Goal: Information Seeking & Learning: Learn about a topic

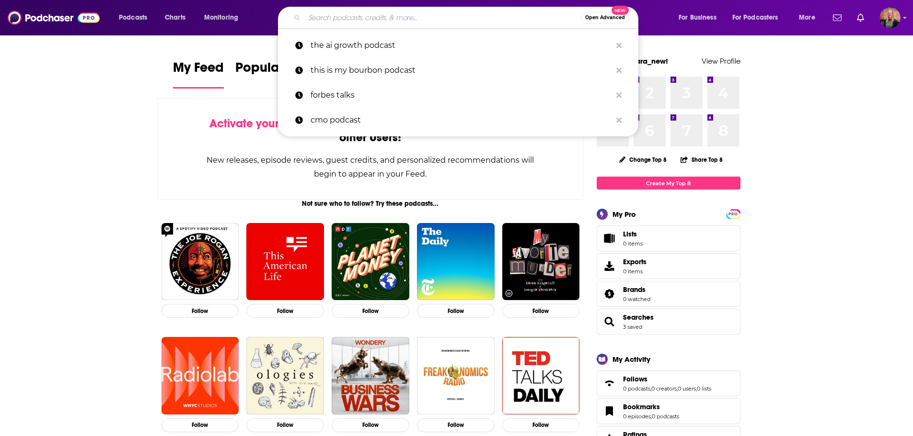
click at [353, 17] on input "Search podcasts, credits, & more..." at bounding box center [442, 17] width 276 height 15
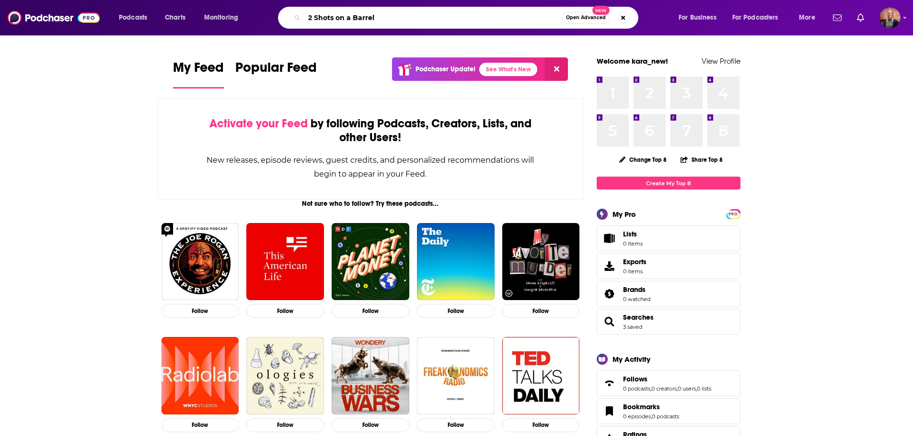
type input "2 Shots on a Barrel"
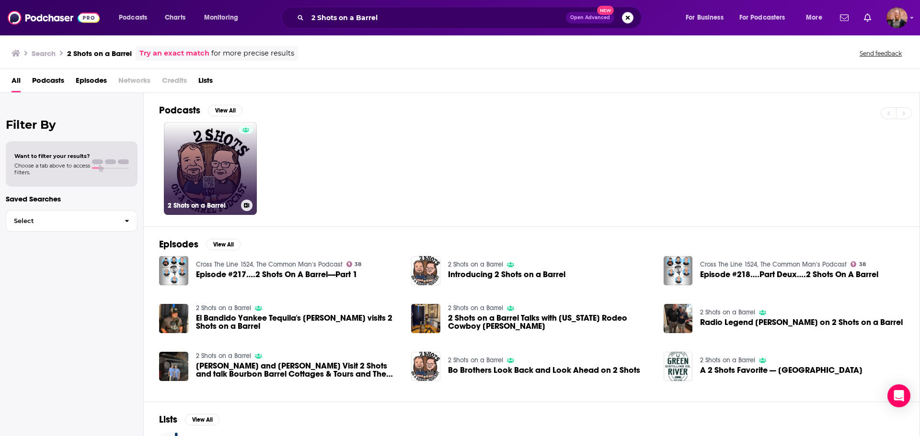
click at [209, 181] on link "2 Shots on a Barrel" at bounding box center [210, 168] width 93 height 93
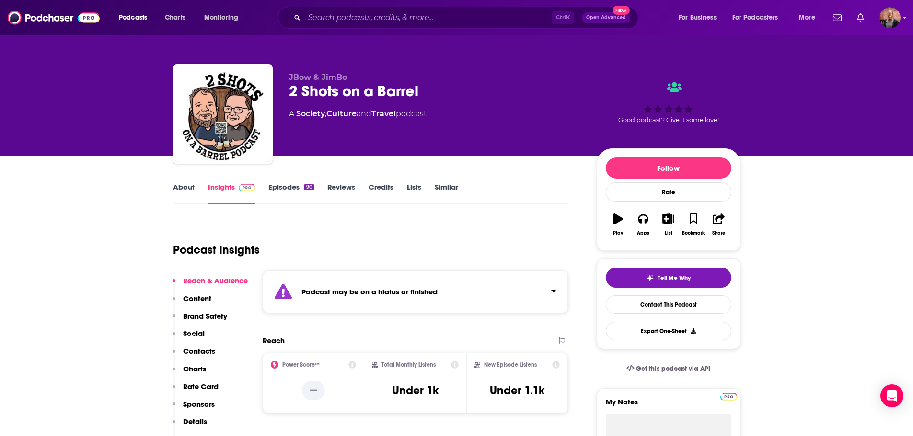
click at [180, 189] on link "About" at bounding box center [184, 194] width 22 height 22
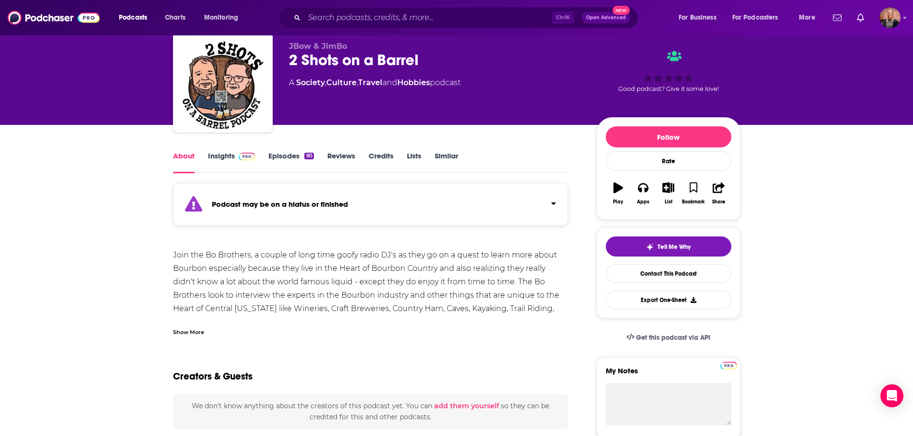
scroll to position [48, 0]
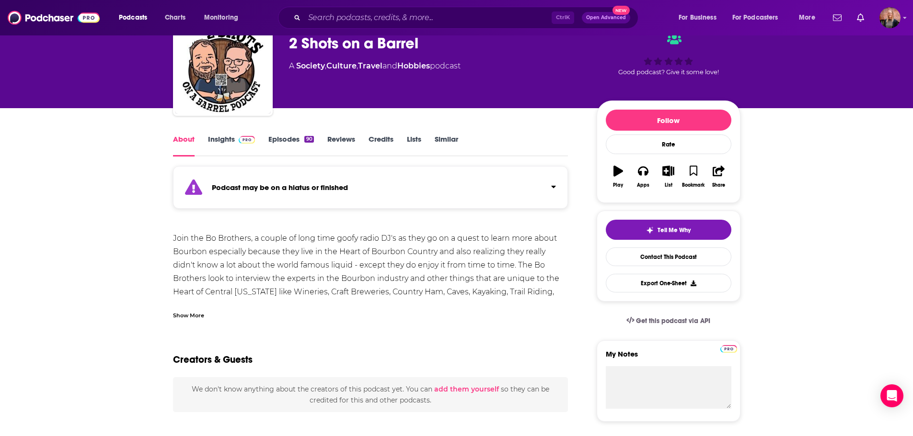
click at [175, 315] on div "Show More" at bounding box center [188, 314] width 31 height 9
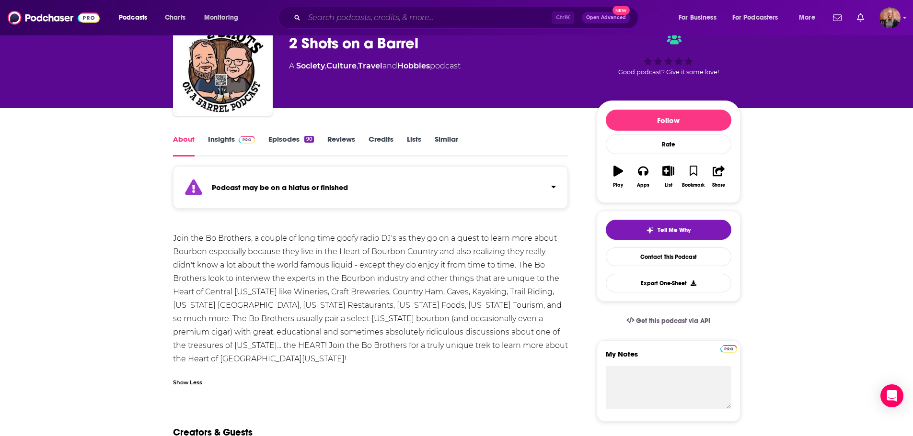
click at [341, 22] on input "Search podcasts, credits, & more..." at bounding box center [427, 17] width 247 height 15
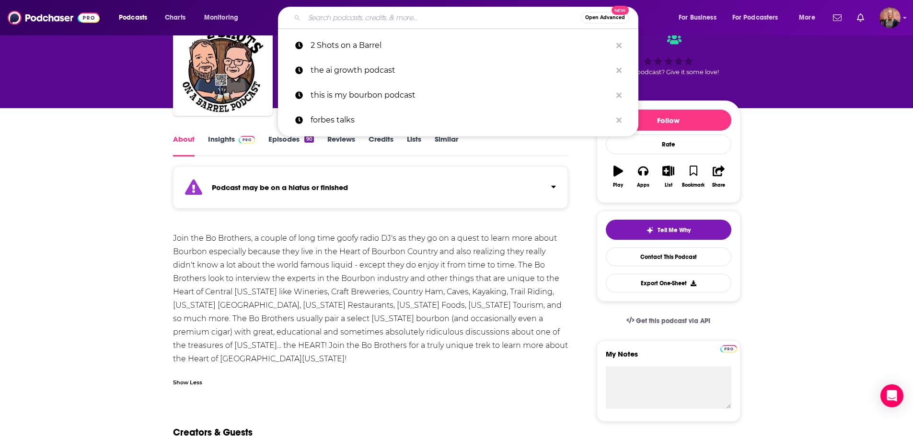
paste input "A Steady Pour"
type input "A Steady Pour"
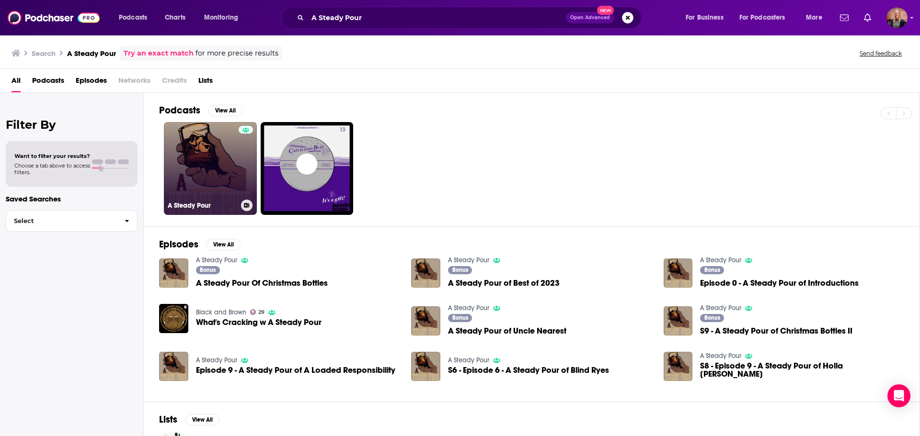
click at [225, 166] on link "A Steady Pour" at bounding box center [210, 168] width 93 height 93
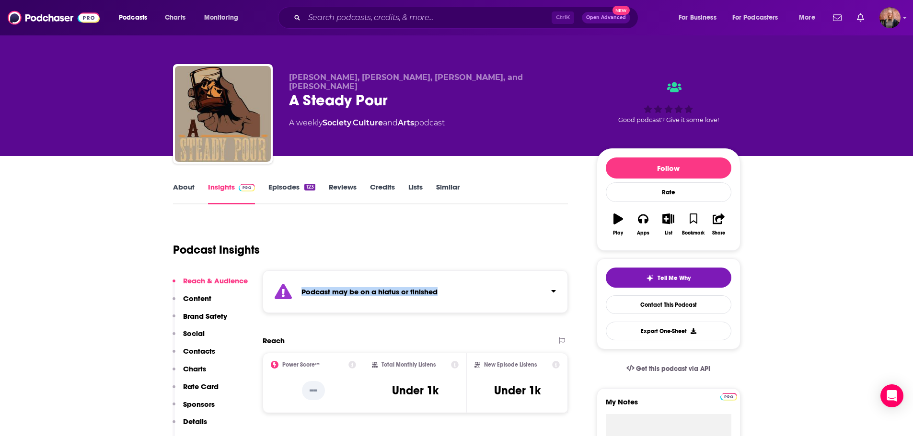
drag, startPoint x: 288, startPoint y: 292, endPoint x: 461, endPoint y: 291, distance: 172.9
click at [461, 291] on div "Podcast may be on a hiatus or finished" at bounding box center [416, 292] width 306 height 43
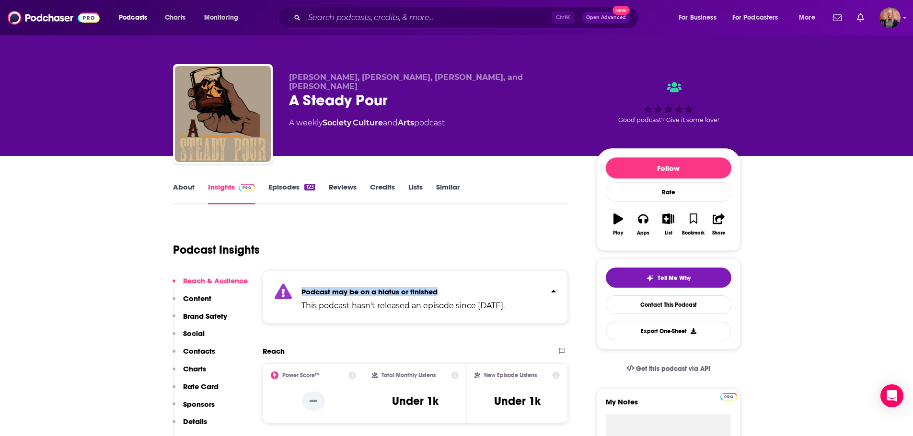
click at [184, 194] on link "About" at bounding box center [184, 194] width 22 height 22
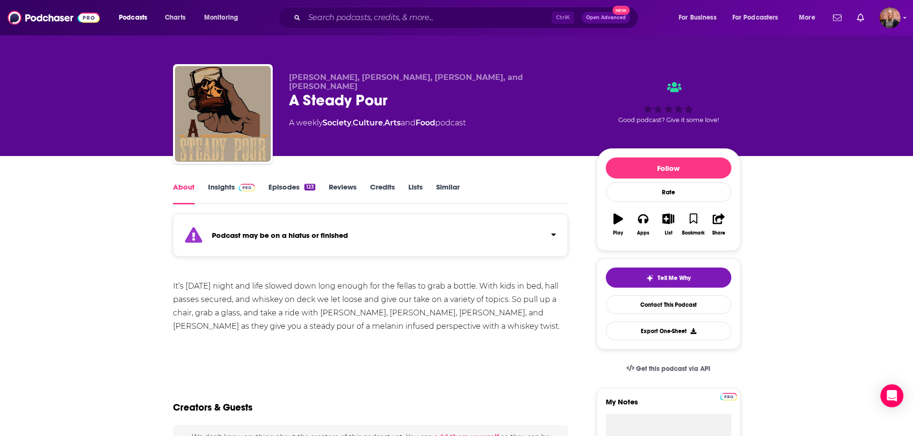
click at [290, 188] on link "Episodes 123" at bounding box center [291, 194] width 46 height 22
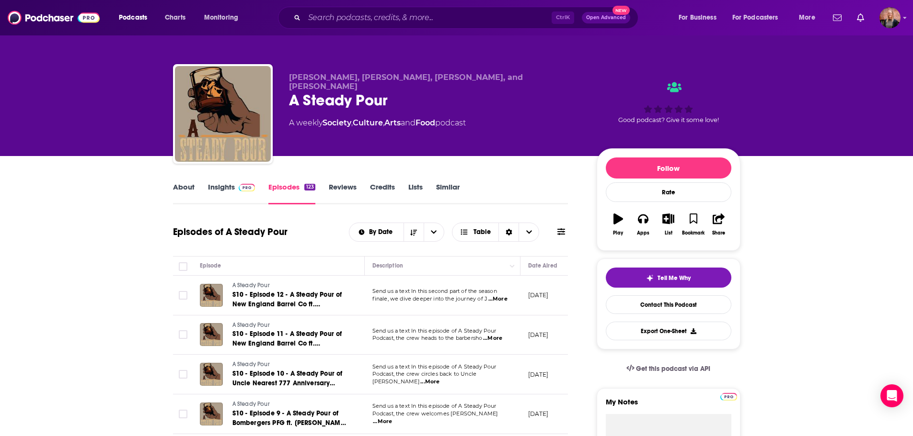
click at [179, 191] on link "About" at bounding box center [184, 194] width 22 height 22
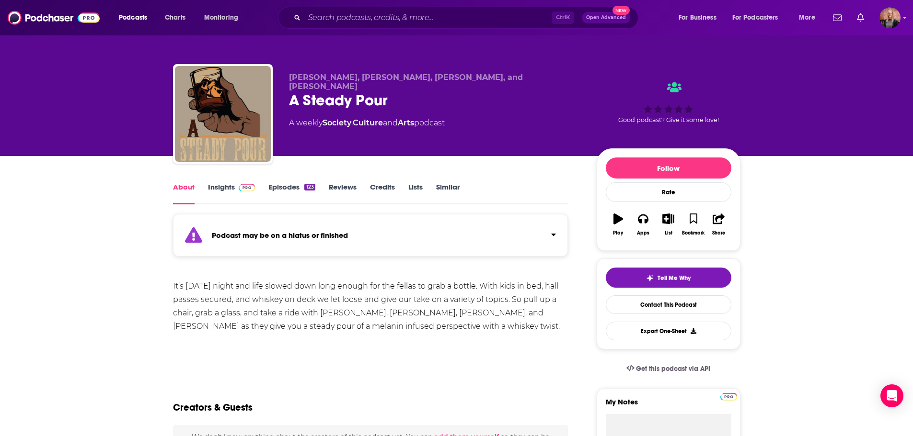
click at [248, 188] on img at bounding box center [247, 188] width 17 height 8
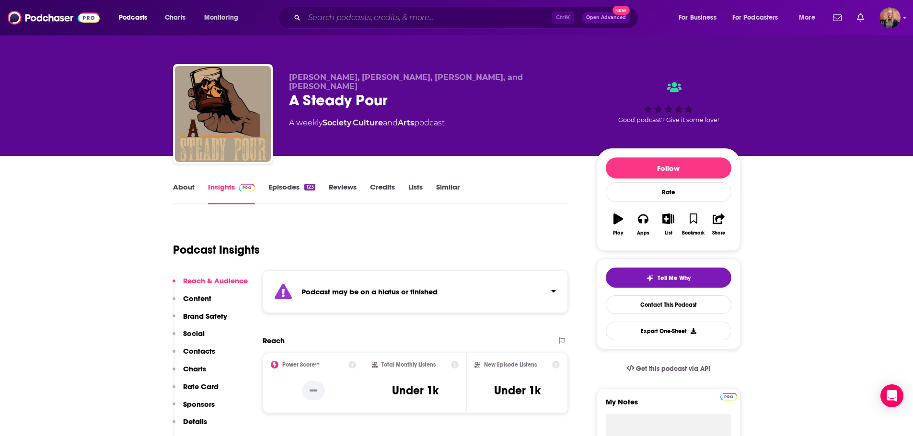
click at [364, 12] on input "Search podcasts, credits, & more..." at bounding box center [427, 17] width 247 height 15
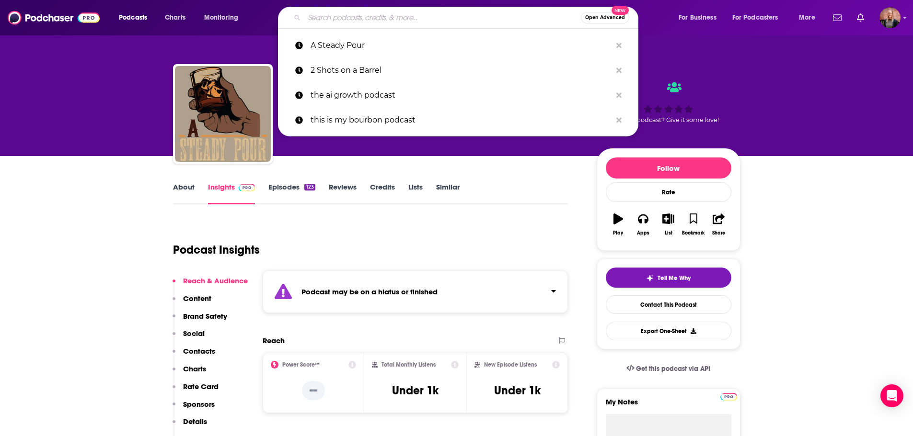
paste input "The Bourbon Show"
type input "The Bourbon Show"
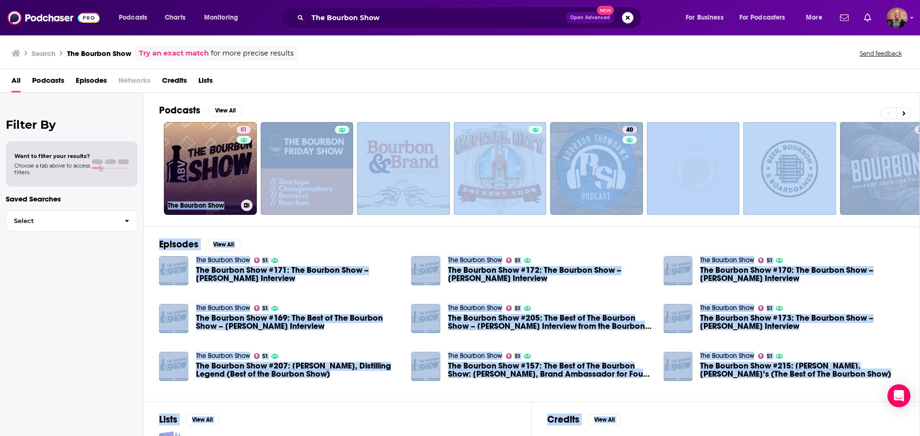
click at [218, 170] on link "51 The Bourbon Show" at bounding box center [210, 168] width 93 height 93
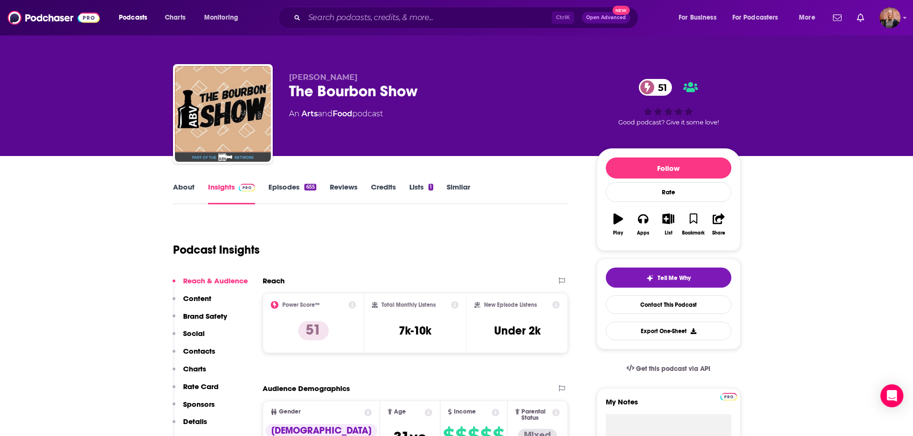
click at [193, 189] on link "About" at bounding box center [184, 194] width 22 height 22
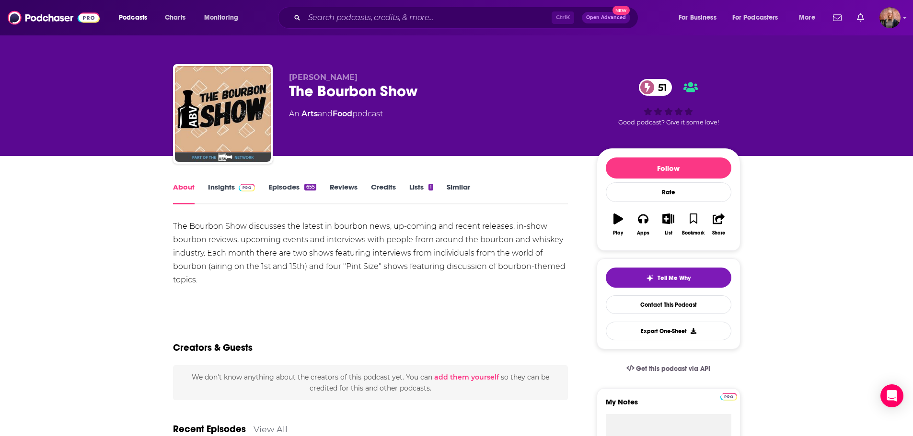
click at [321, 258] on div "The Bourbon Show discusses the latest in bourbon news, up-coming and recent rel…" at bounding box center [370, 253] width 395 height 67
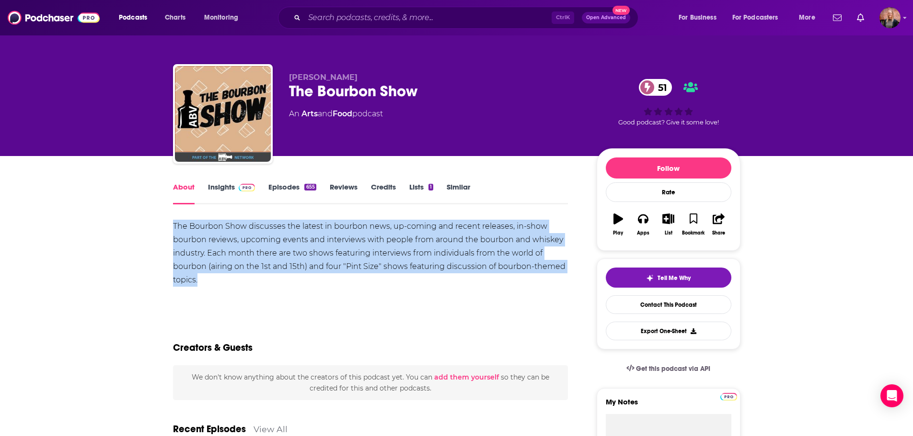
click at [321, 258] on div "The Bourbon Show discusses the latest in bourbon news, up-coming and recent rel…" at bounding box center [370, 253] width 395 height 67
copy div "The Bourbon Show discusses the latest in bourbon news, up-coming and recent rel…"
click at [233, 190] on link "Insights" at bounding box center [231, 194] width 47 height 22
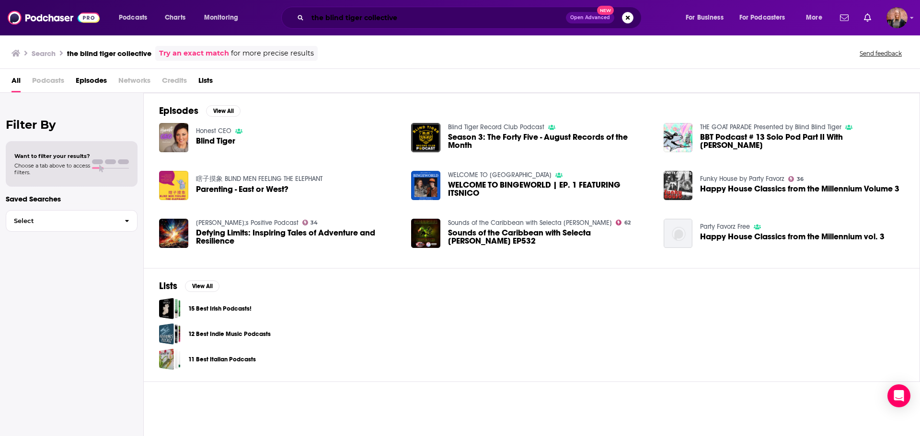
click at [333, 15] on input "the blind tiger collective" at bounding box center [437, 17] width 258 height 15
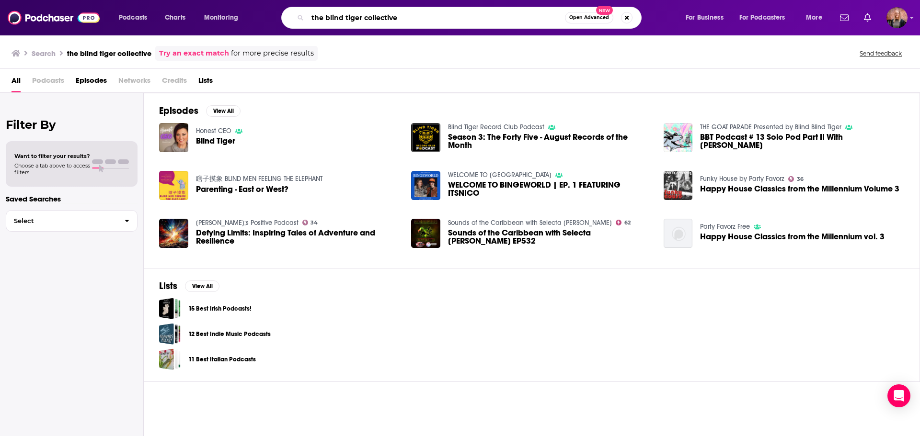
click at [333, 15] on input "the blind tiger collective" at bounding box center [436, 17] width 257 height 15
paste input "Bourbon and Ballz"
type input "Bourbon and Ballz"
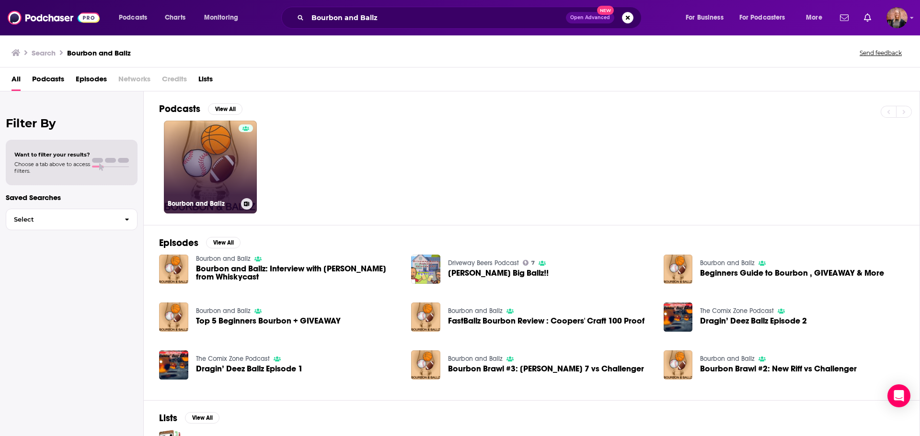
click at [241, 150] on div at bounding box center [246, 162] width 14 height 74
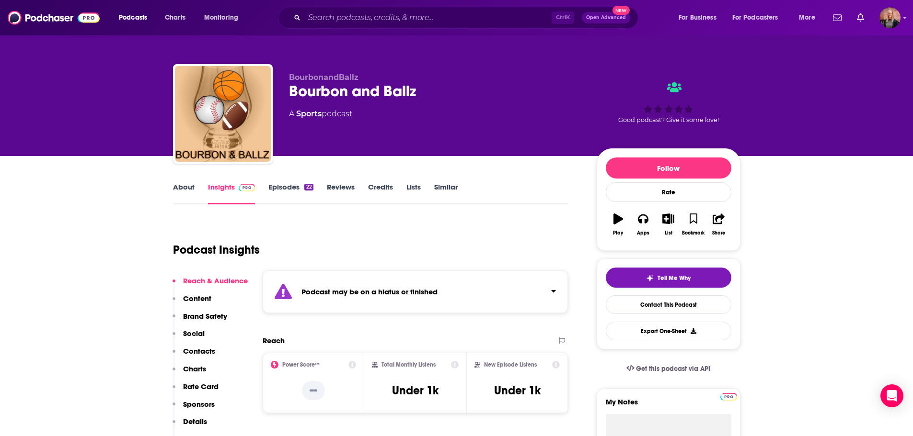
click at [186, 183] on link "About" at bounding box center [184, 194] width 22 height 22
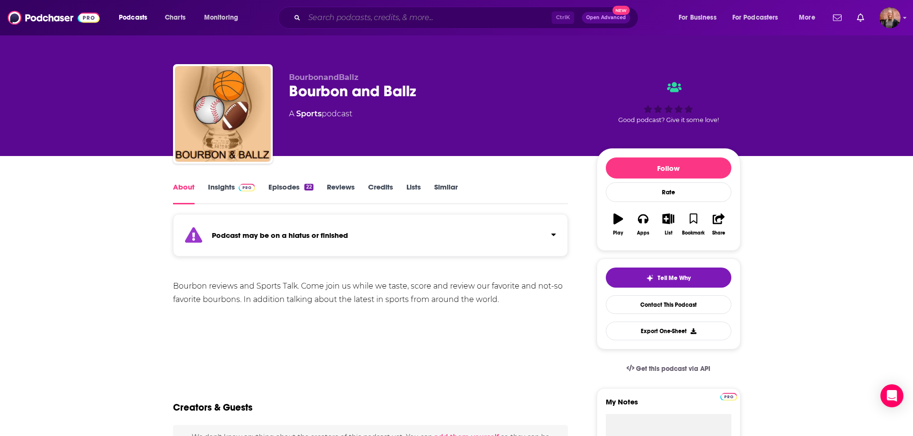
click at [366, 19] on input "Search podcasts, credits, & more..." at bounding box center [427, 17] width 247 height 15
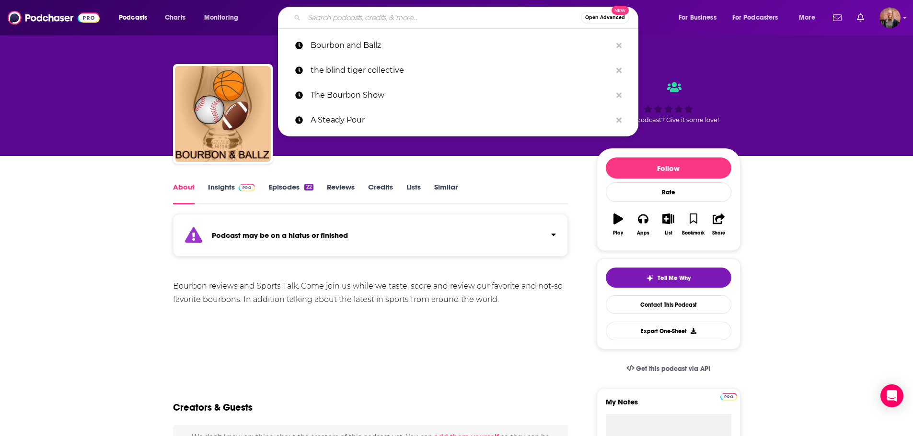
paste input "Bourbon Barrel Talk"
type input "Bourbon Barrel Talk"
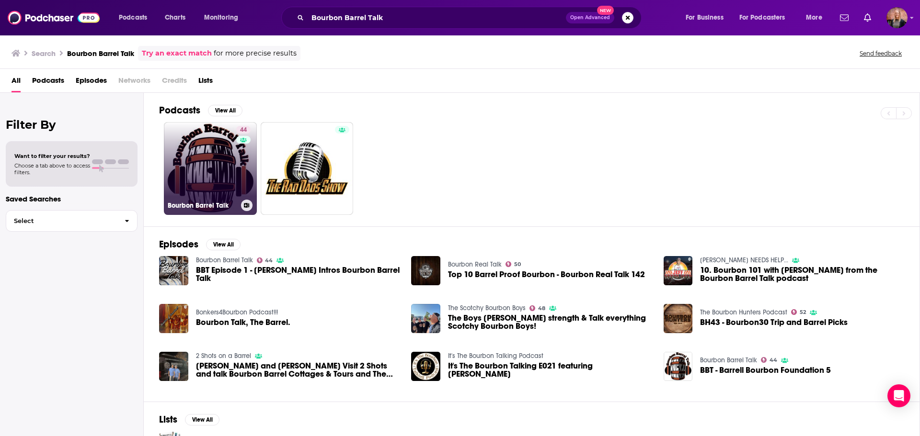
click at [217, 158] on link "44 Bourbon Barrel Talk" at bounding box center [210, 168] width 93 height 93
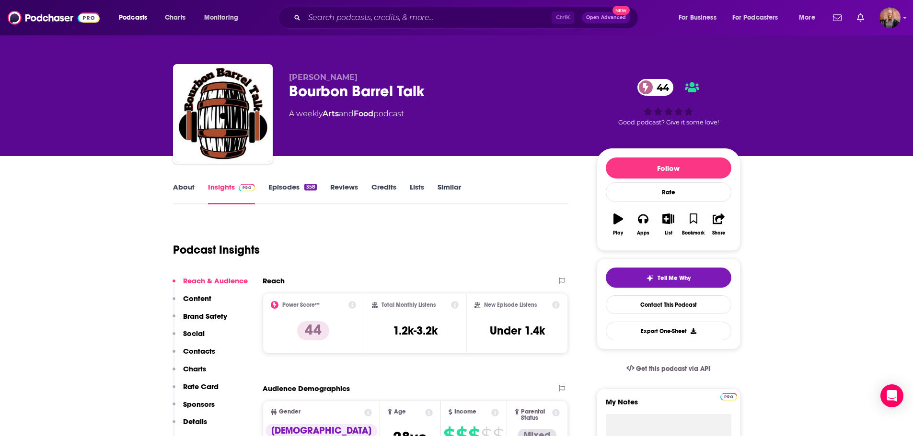
click at [182, 187] on link "About" at bounding box center [184, 194] width 22 height 22
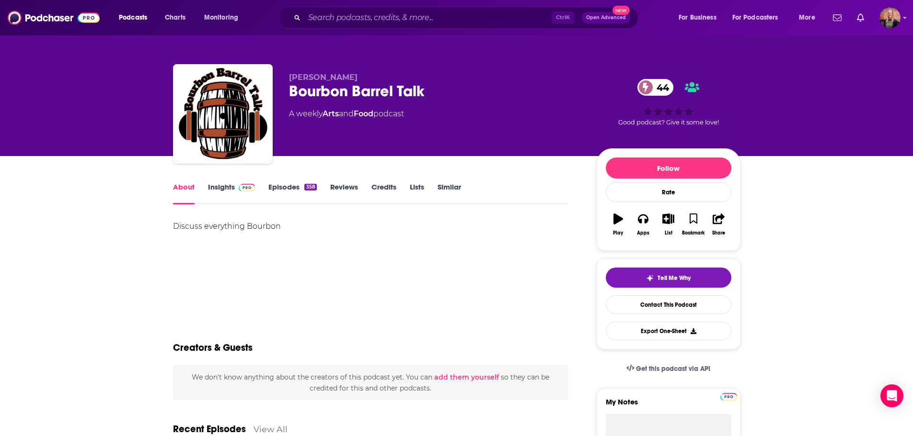
click at [223, 186] on link "Insights" at bounding box center [231, 194] width 47 height 22
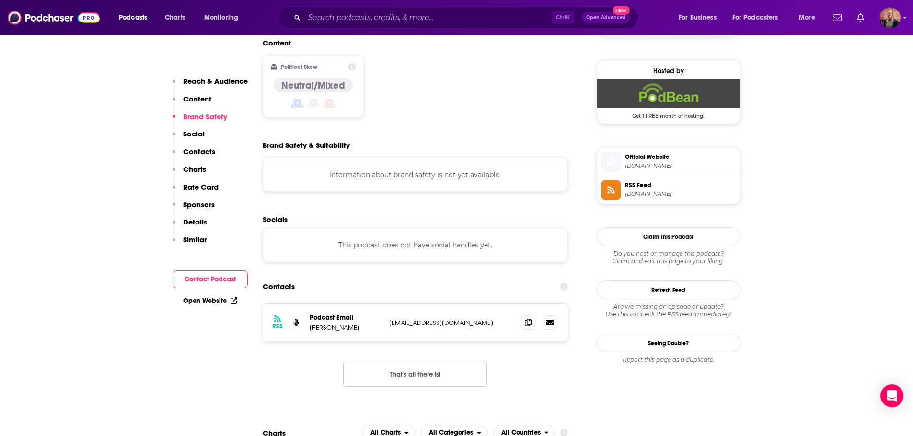
scroll to position [814, 0]
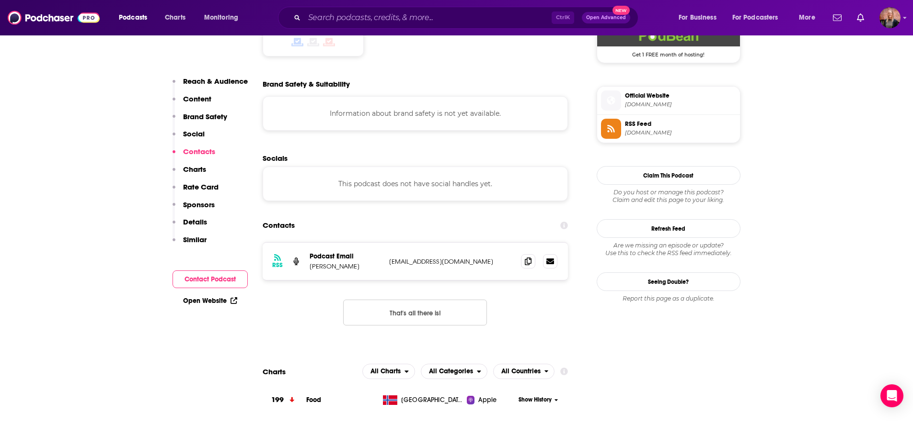
click at [652, 95] on span "Official Website" at bounding box center [680, 96] width 111 height 9
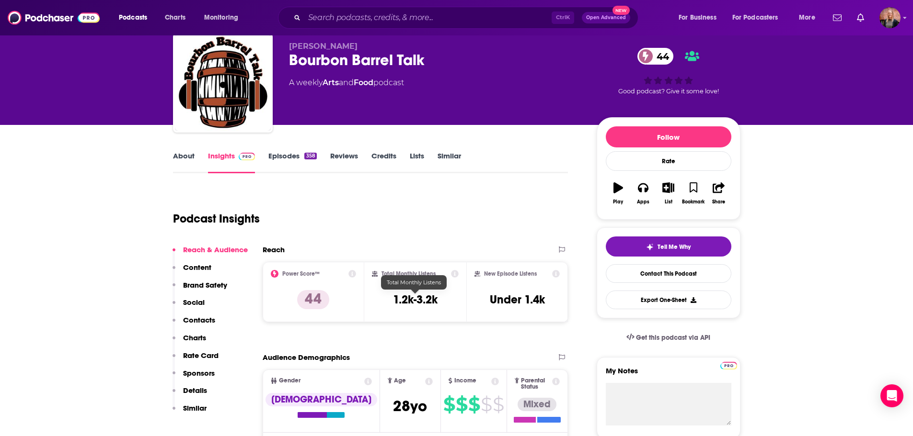
scroll to position [48, 0]
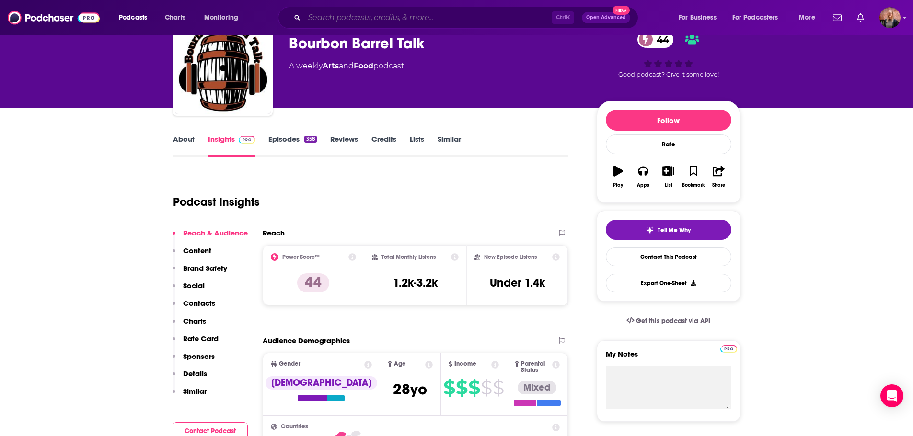
click at [414, 20] on input "Search podcasts, credits, & more..." at bounding box center [427, 17] width 247 height 15
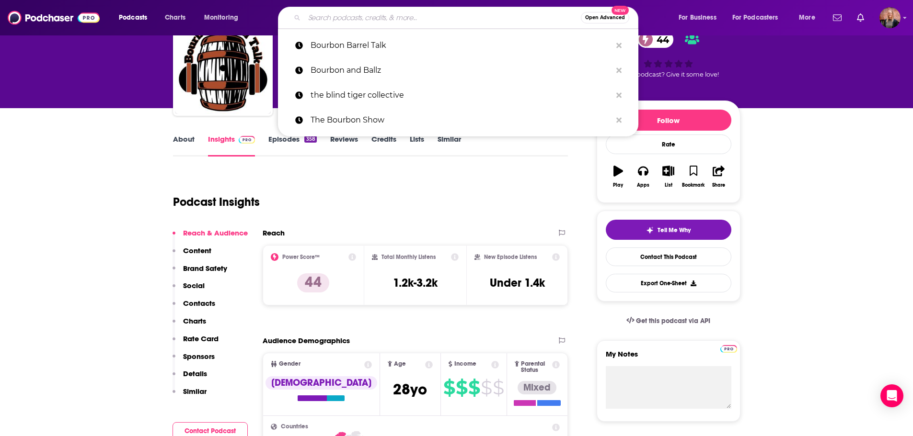
paste input "Bourbon Kingdom"
type input "Bourbon Kingdom"
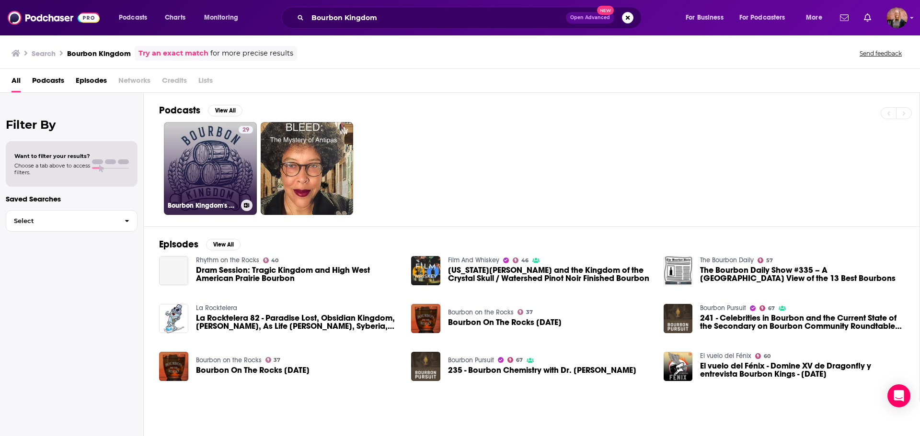
click at [216, 147] on link "29 Bourbon Kingdom's Podcast" at bounding box center [210, 168] width 93 height 93
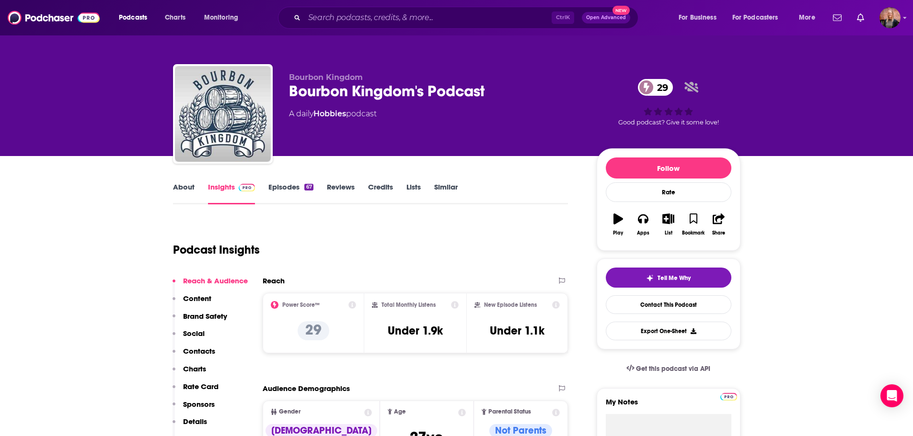
click at [185, 185] on link "About" at bounding box center [184, 194] width 22 height 22
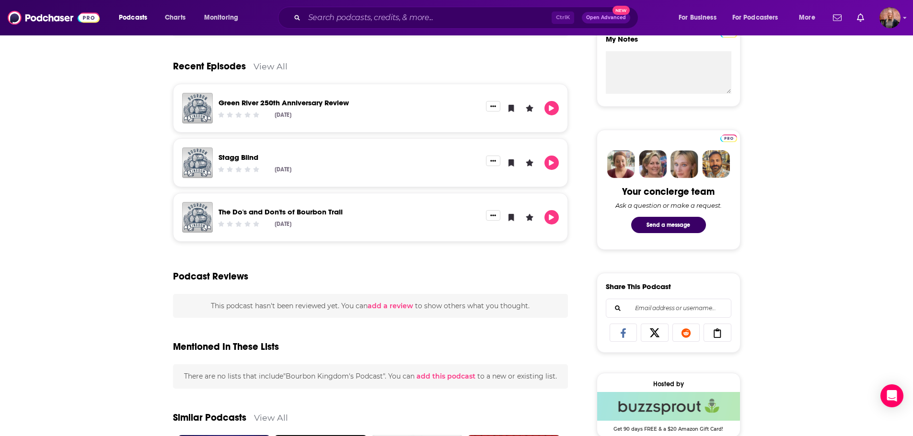
scroll to position [287, 0]
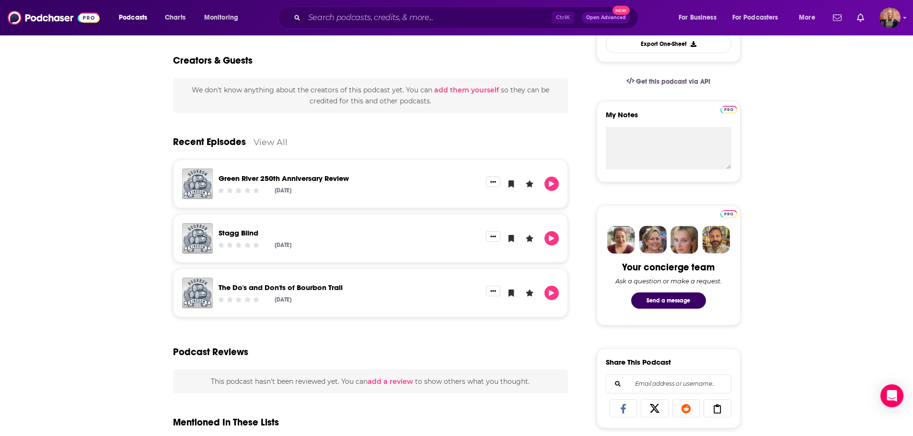
click at [316, 182] on link "Green River 250th Anniversary Review" at bounding box center [283, 178] width 130 height 9
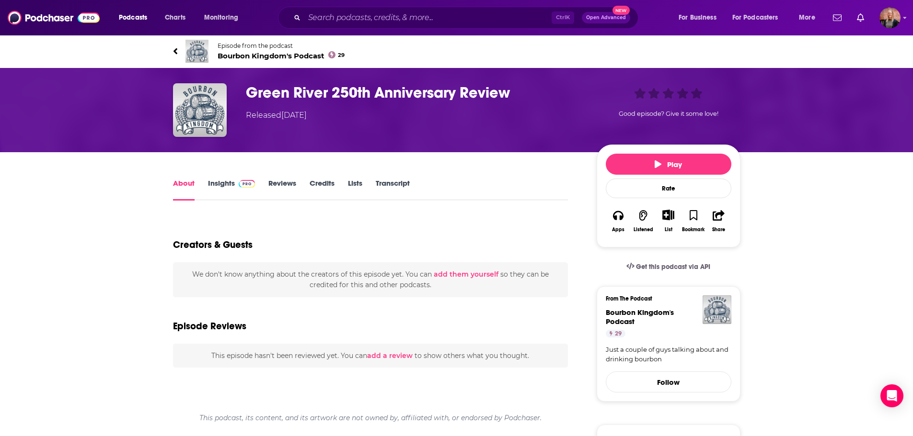
click at [183, 184] on link "About" at bounding box center [184, 190] width 22 height 22
click at [309, 102] on h1 "Green River 250th Anniversary Review" at bounding box center [413, 92] width 335 height 19
drag, startPoint x: 331, startPoint y: 91, endPoint x: 260, endPoint y: 58, distance: 77.4
click at [331, 91] on h1 "Green River 250th Anniversary Review" at bounding box center [413, 92] width 335 height 19
click at [176, 52] on icon at bounding box center [175, 51] width 5 height 10
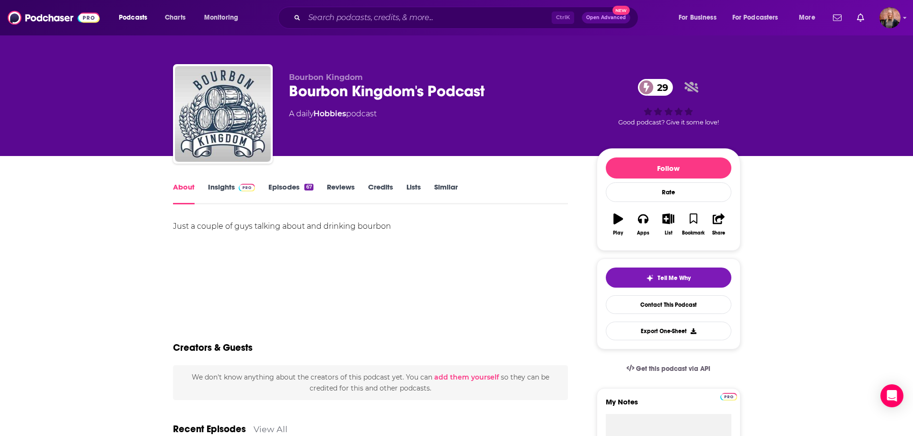
click at [294, 190] on link "Episodes 67" at bounding box center [290, 194] width 45 height 22
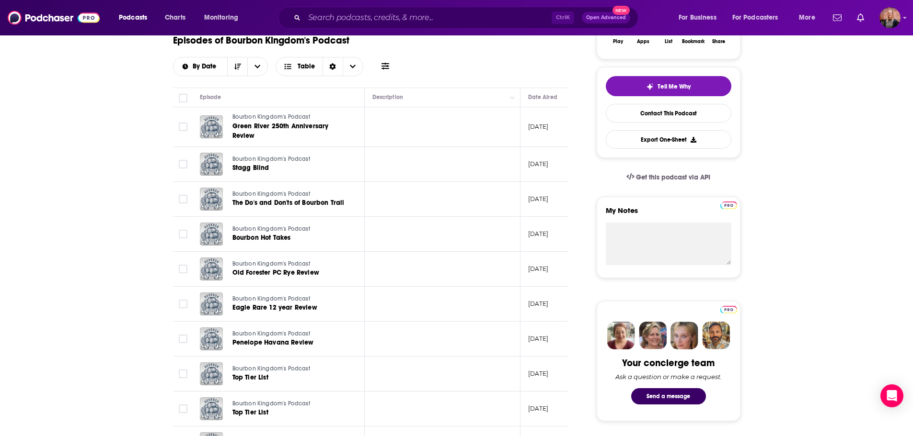
scroll to position [240, 0]
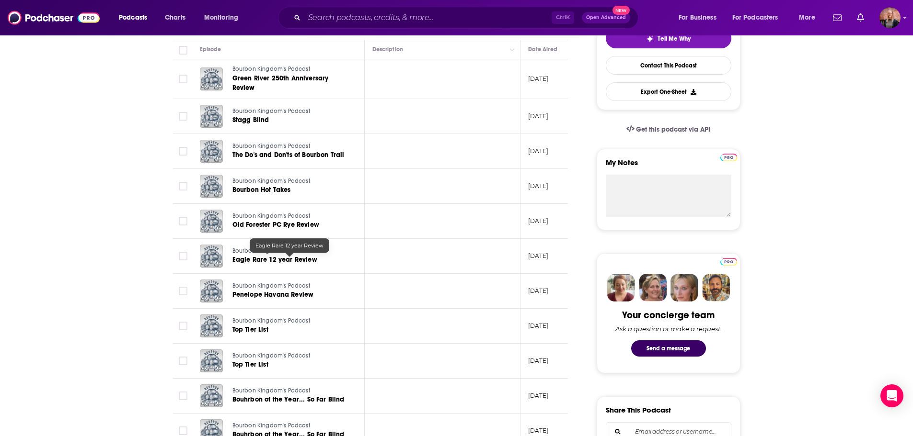
click at [285, 258] on span "Eagle Rare 12 year Review" at bounding box center [274, 260] width 85 height 8
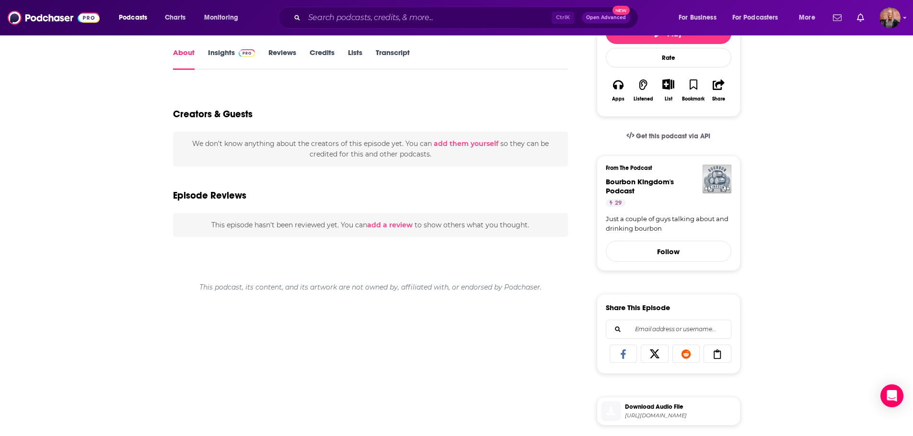
scroll to position [240, 0]
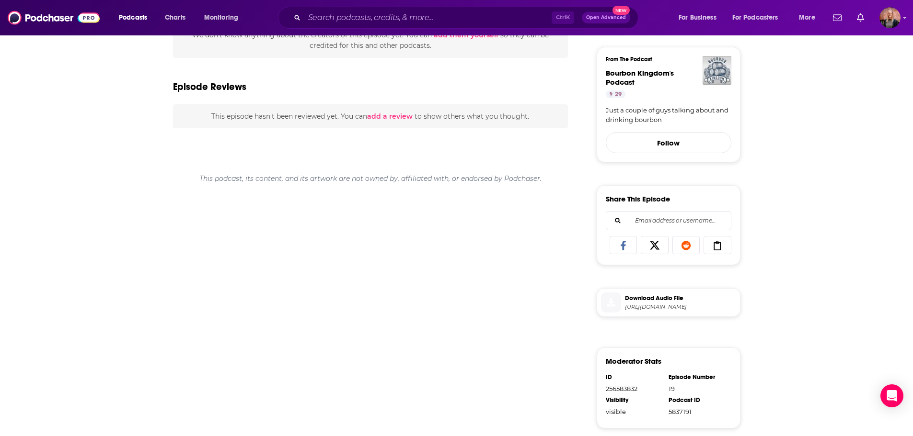
click at [662, 304] on span "[URL][DOMAIN_NAME]" at bounding box center [680, 307] width 111 height 7
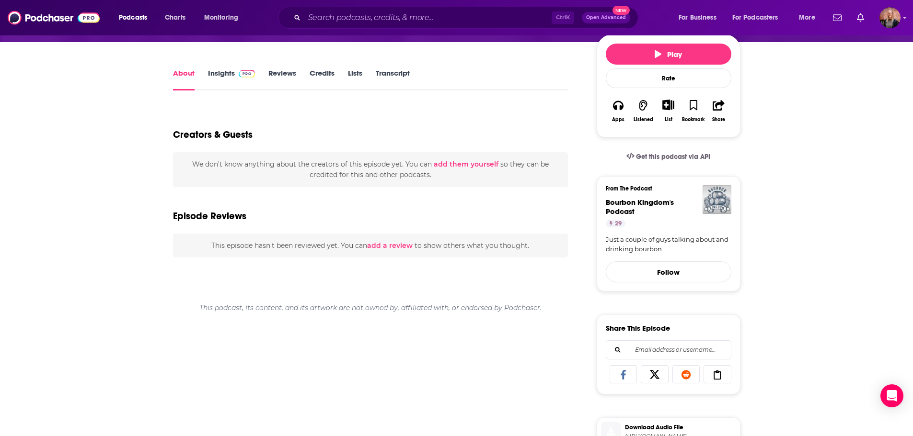
scroll to position [0, 0]
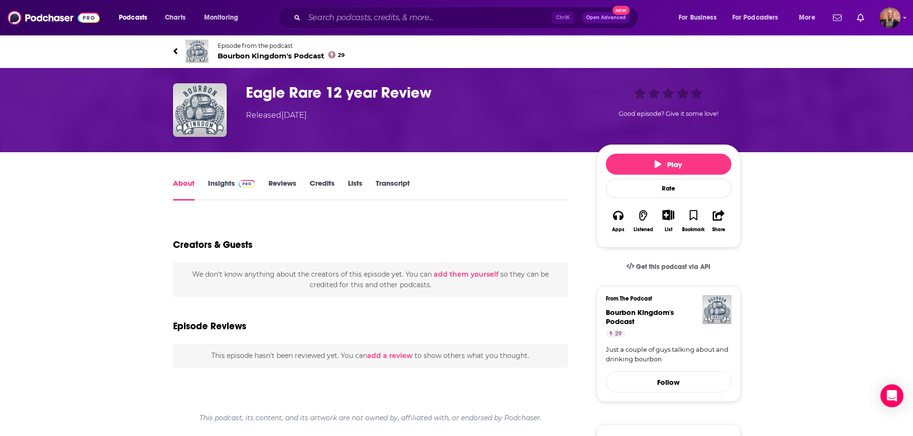
drag, startPoint x: 276, startPoint y: 185, endPoint x: 268, endPoint y: 184, distance: 8.2
click at [276, 185] on link "Reviews" at bounding box center [282, 190] width 28 height 22
click at [218, 187] on body "Podcasts Charts Monitoring Ctrl K Open Advanced New For Business For Podcasters…" at bounding box center [456, 218] width 913 height 436
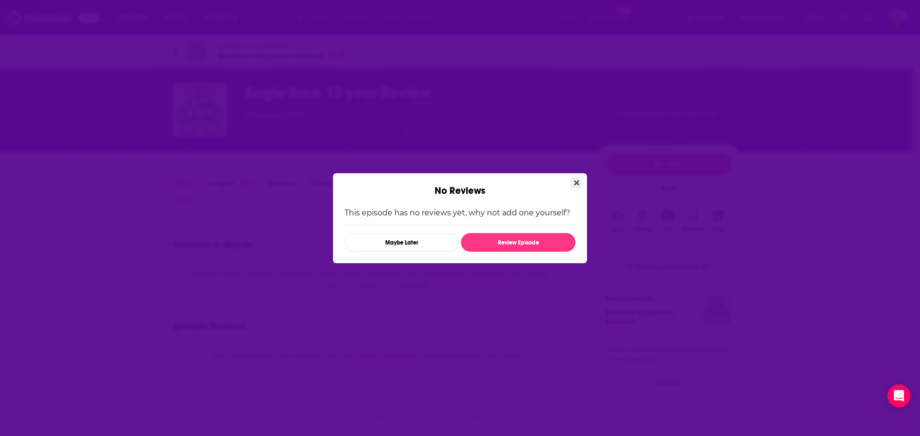
click at [577, 185] on icon "Close" at bounding box center [576, 183] width 5 height 8
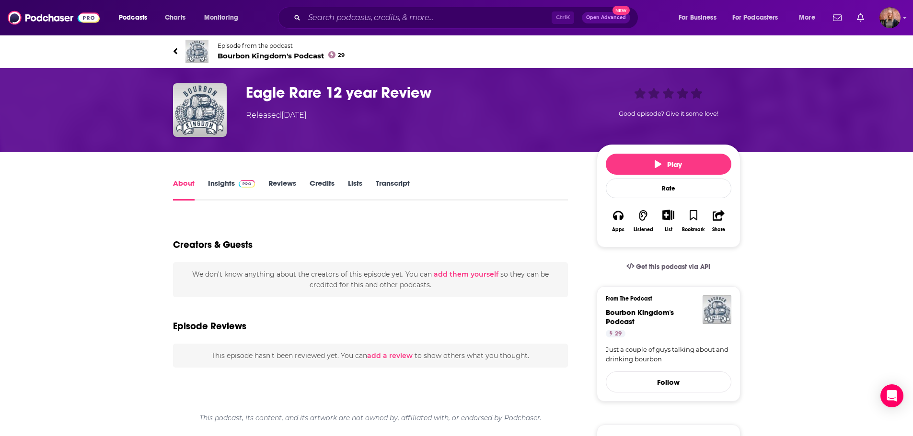
click at [249, 181] on img at bounding box center [247, 184] width 17 height 8
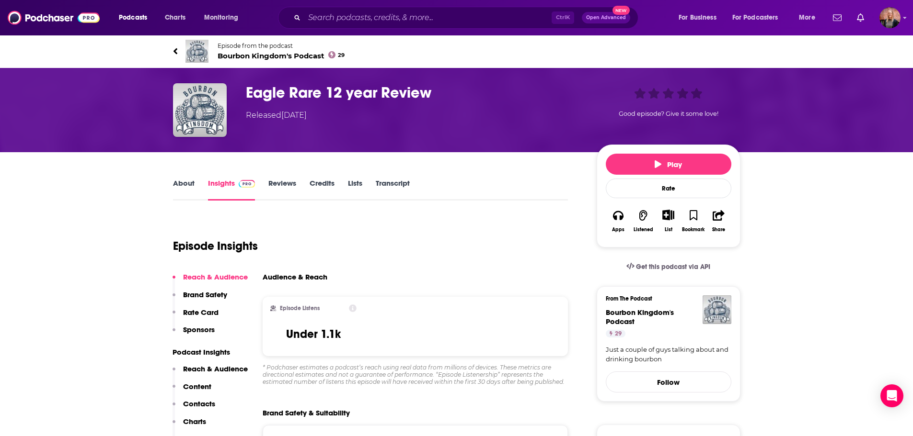
click at [249, 181] on img at bounding box center [247, 184] width 17 height 8
click at [175, 49] on icon at bounding box center [175, 51] width 4 height 6
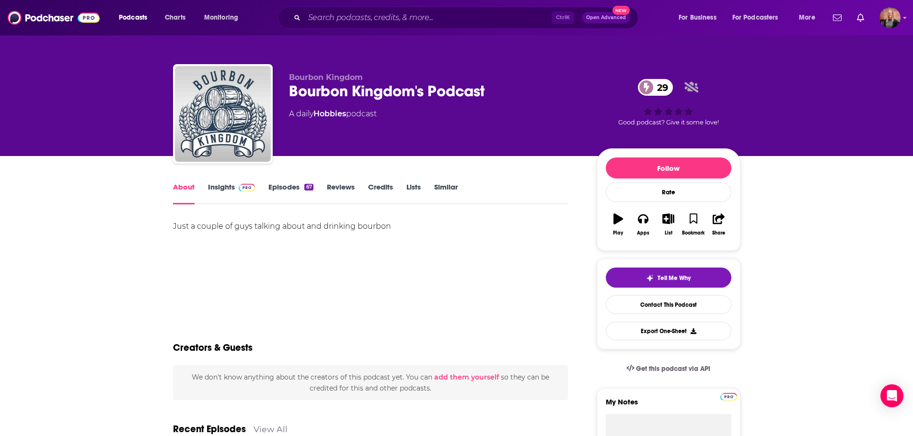
click at [221, 186] on link "Insights" at bounding box center [231, 194] width 47 height 22
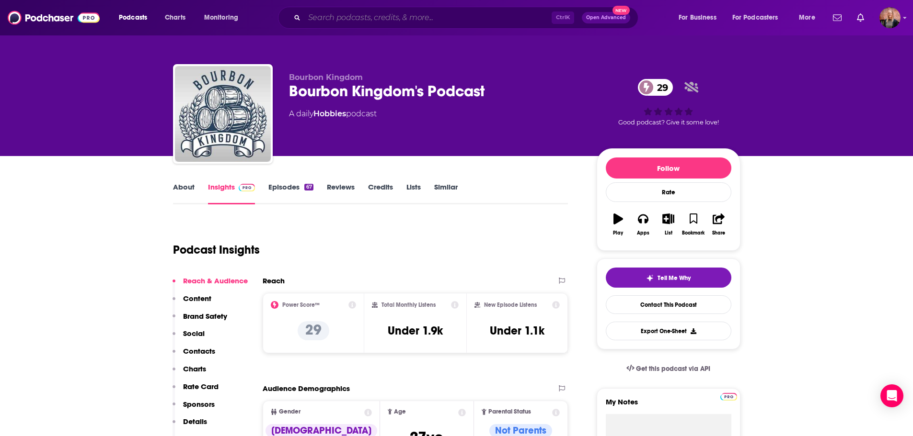
click at [330, 19] on input "Search podcasts, credits, & more..." at bounding box center [427, 17] width 247 height 15
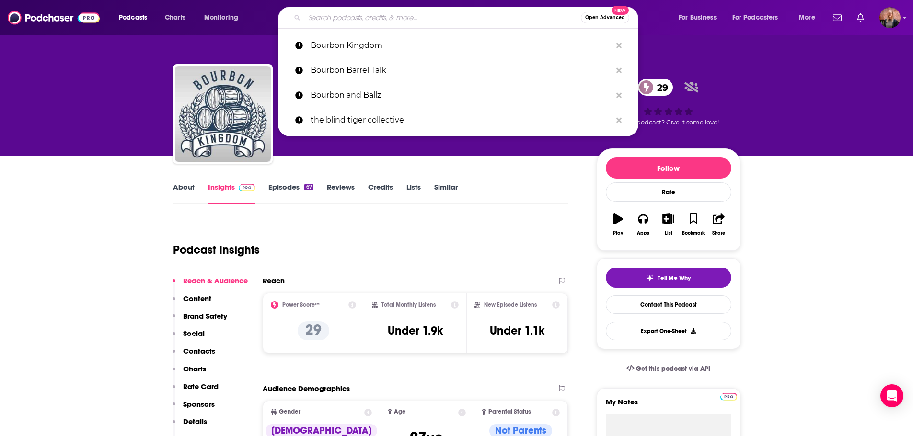
paste input "Embellish Podcast"
type input "Embellish Podcast"
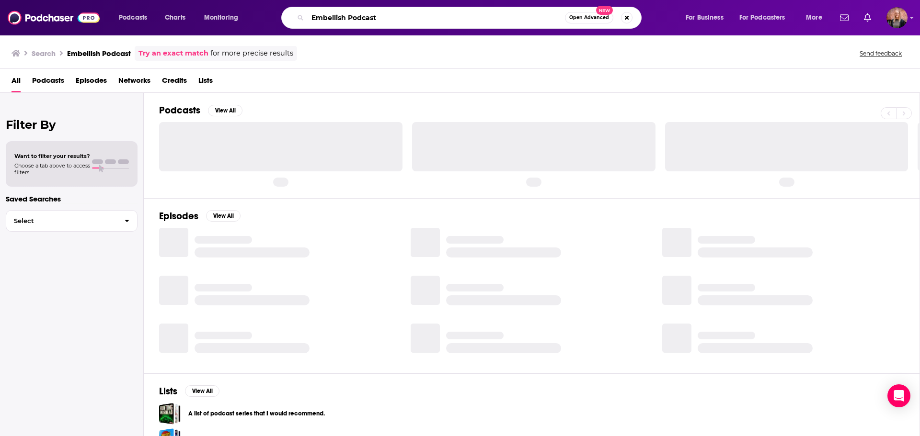
click at [396, 24] on input "Embellish Podcast" at bounding box center [436, 17] width 257 height 15
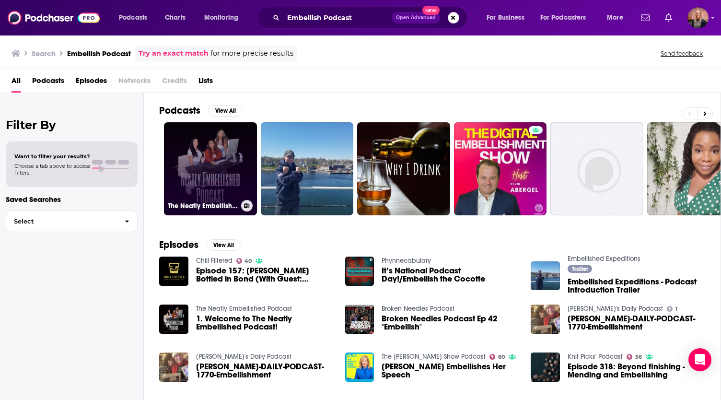
click at [205, 159] on link "The Neatly Embellished Podcast" at bounding box center [210, 168] width 93 height 93
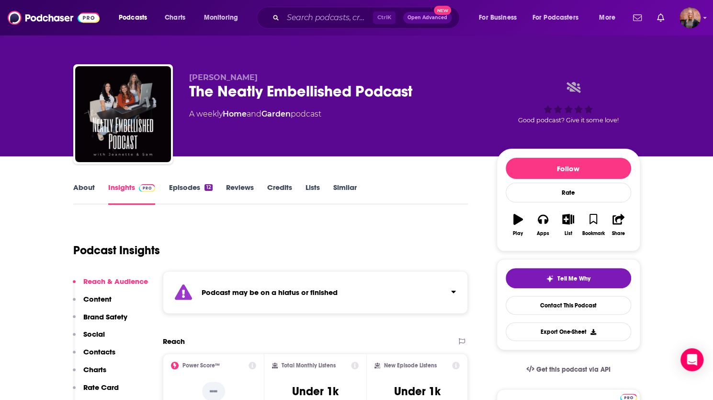
click at [87, 186] on link "About" at bounding box center [84, 194] width 22 height 22
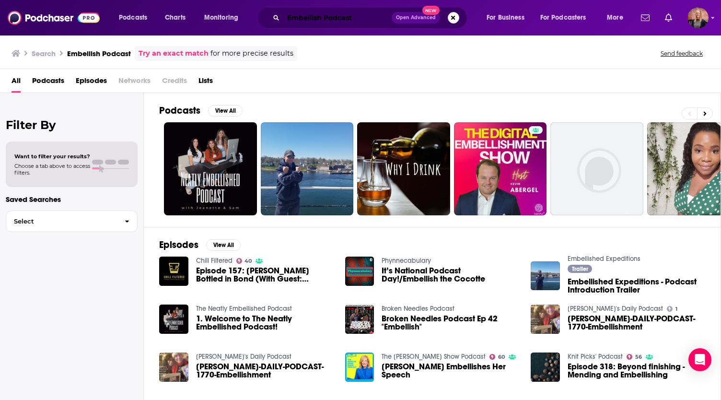
click at [325, 16] on input "Embellish Podcast" at bounding box center [337, 17] width 108 height 15
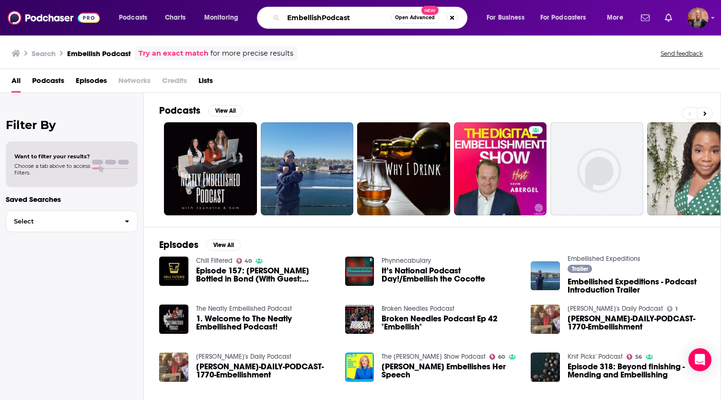
click at [361, 14] on input "EmbellishPodcast" at bounding box center [336, 17] width 107 height 15
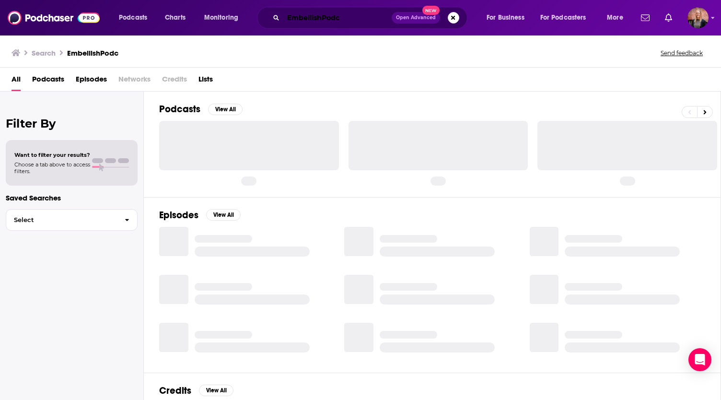
click at [361, 14] on input "EmbellishPodc" at bounding box center [337, 17] width 108 height 15
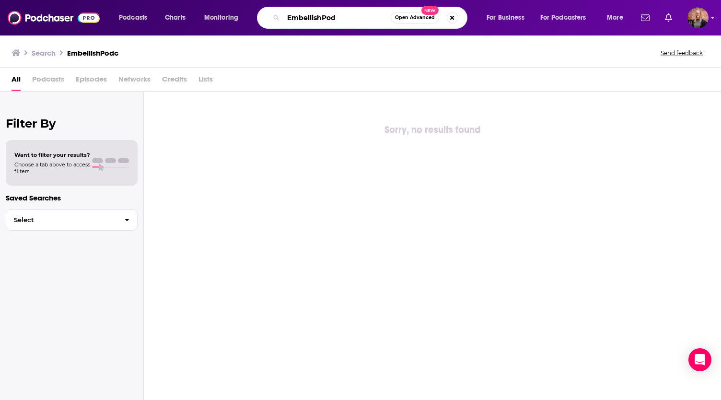
type input "EmbellishPod"
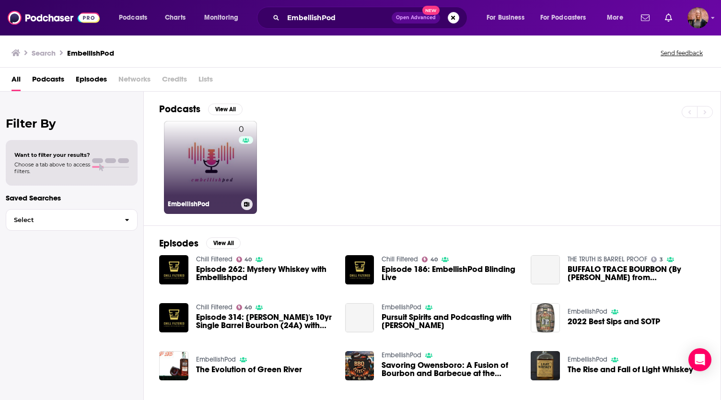
click at [215, 160] on link "0 EmbellishPod" at bounding box center [210, 167] width 93 height 93
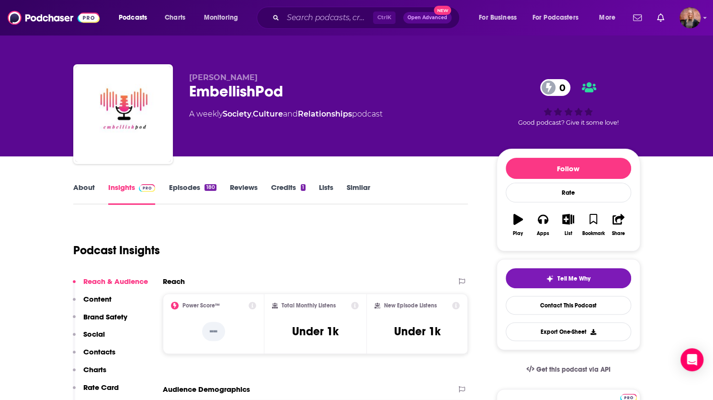
click at [89, 188] on link "About" at bounding box center [84, 194] width 22 height 22
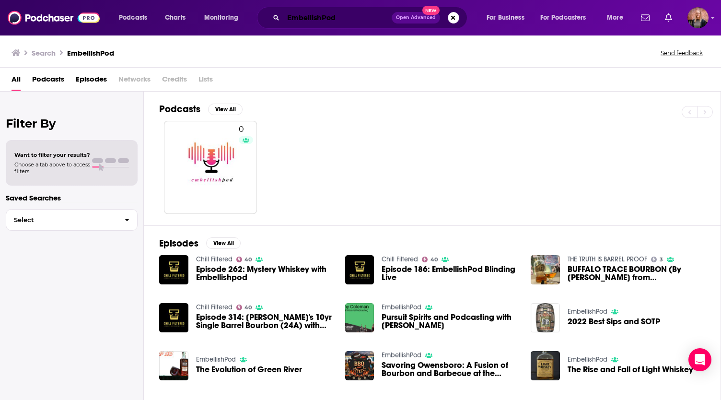
click at [331, 23] on input "EmbellishPod" at bounding box center [337, 17] width 108 height 15
click at [180, 357] on img "The Evolution of Green River" at bounding box center [173, 365] width 29 height 29
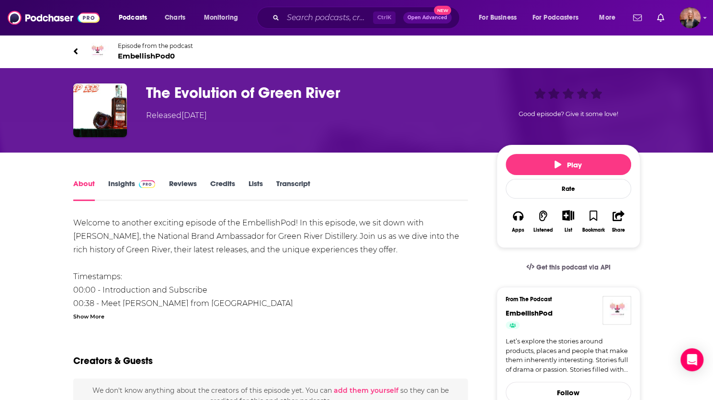
click at [117, 184] on link "Insights" at bounding box center [131, 190] width 47 height 22
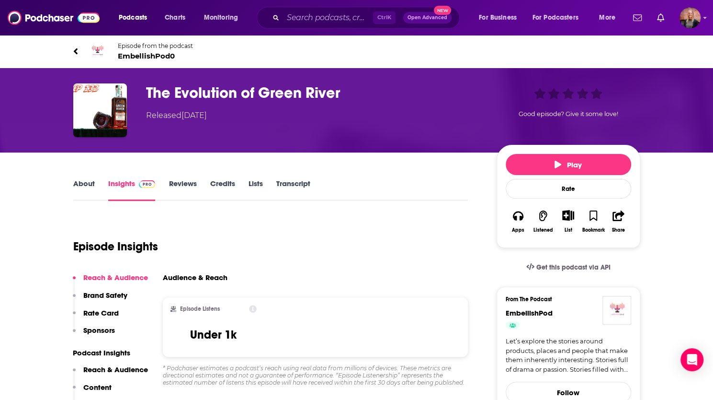
click at [159, 55] on span "EmbellishPod 0" at bounding box center [155, 55] width 75 height 9
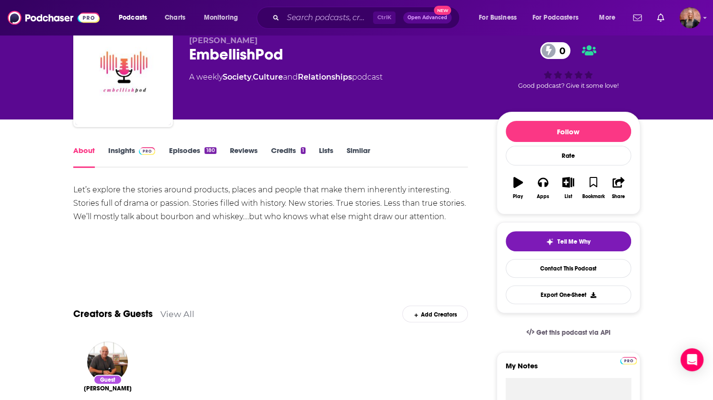
scroll to position [37, 0]
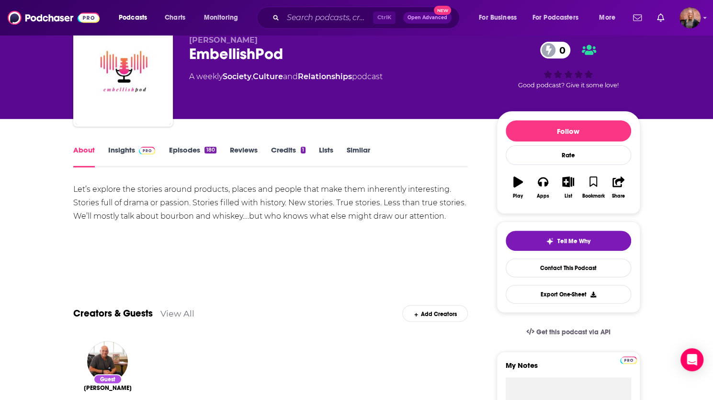
click at [128, 154] on link "Insights" at bounding box center [131, 156] width 47 height 22
